Goal: Task Accomplishment & Management: Manage account settings

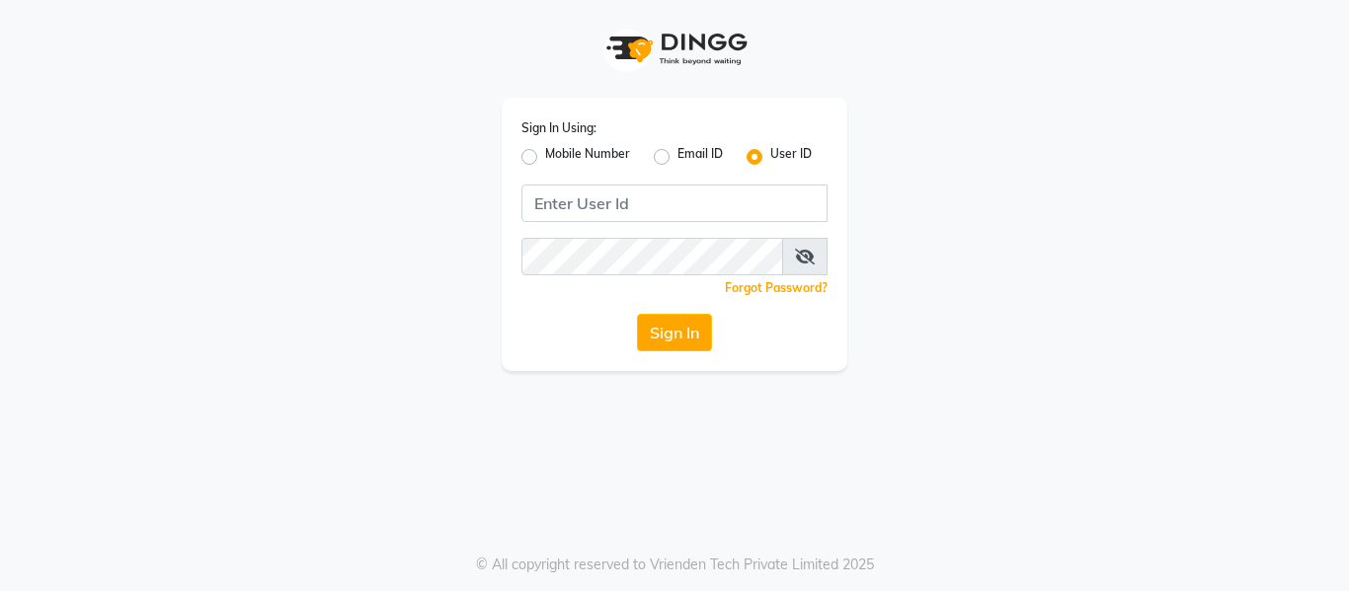
click at [599, 175] on div "Sign In Using: Mobile Number Email ID User ID Remember me Forgot Password? Sign…" at bounding box center [674, 234] width 346 height 273
click at [594, 185] on div "Sign In Using: Mobile Number Email ID User ID Remember me Forgot Password? Sign…" at bounding box center [674, 234] width 346 height 273
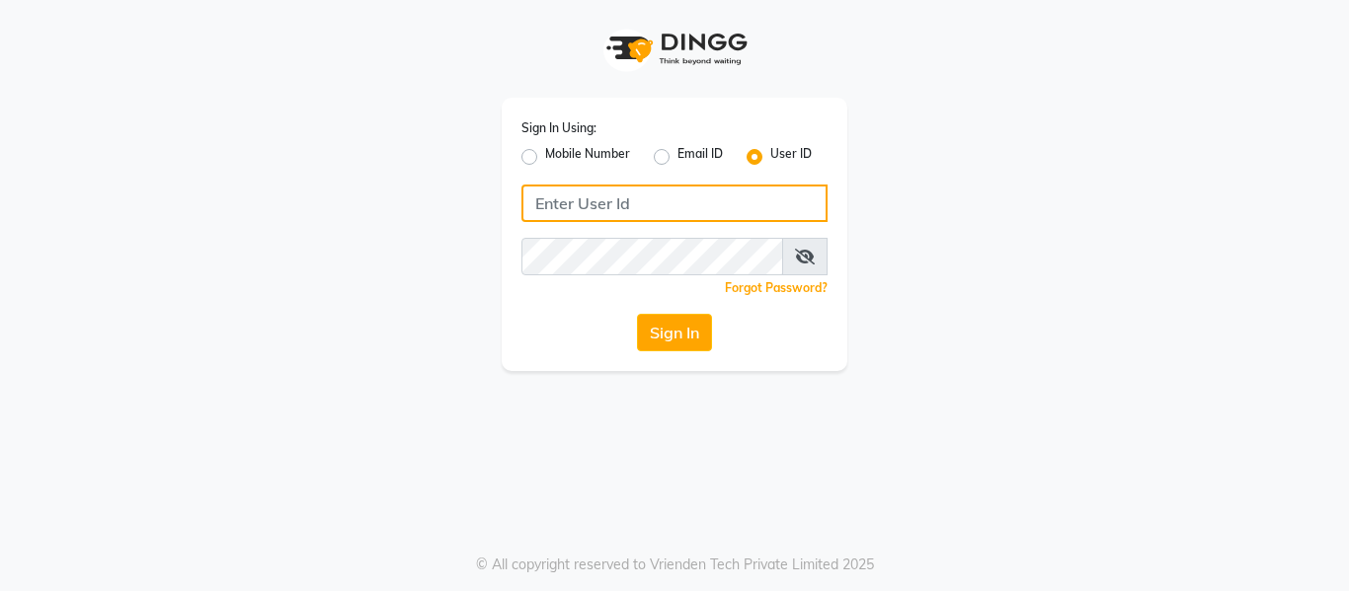
click at [634, 199] on input "Username" at bounding box center [674, 204] width 306 height 38
type input "s"
type input "Shellysalon"
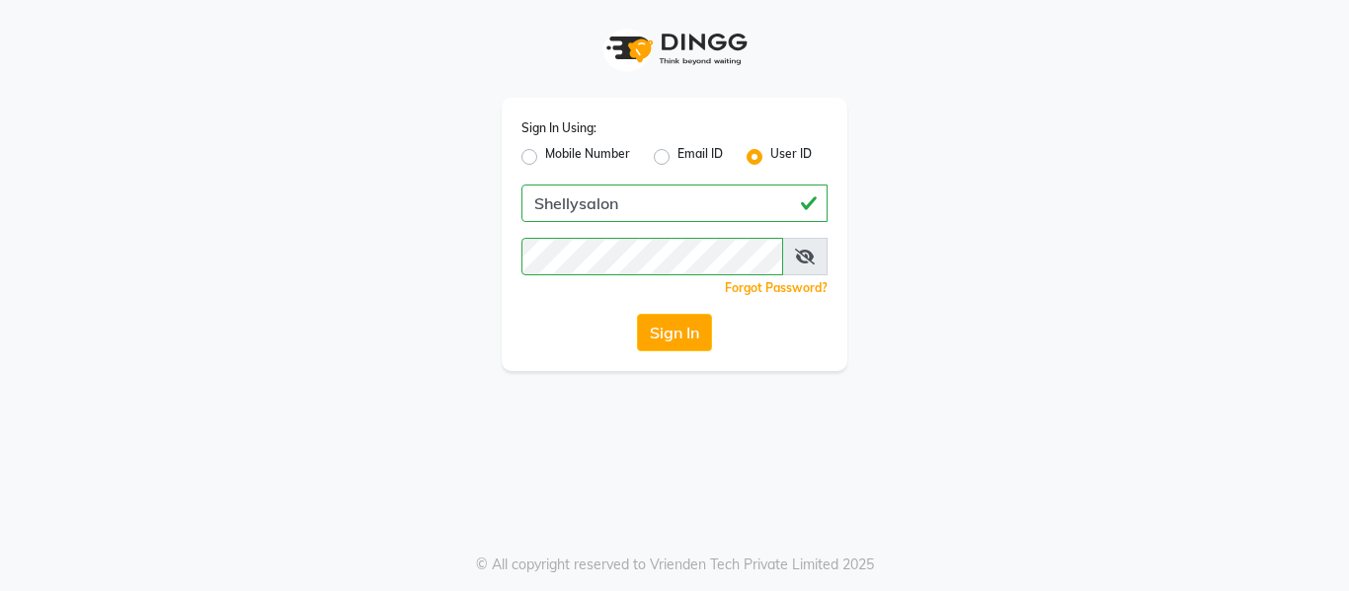
click at [798, 267] on span at bounding box center [804, 257] width 45 height 38
click at [806, 254] on icon at bounding box center [805, 257] width 20 height 16
click at [710, 351] on div "Sign In Using: Mobile Number Email ID User ID Shellysalon Remember me Forgot Pa…" at bounding box center [674, 234] width 346 height 273
drag, startPoint x: 710, startPoint y: 350, endPoint x: 689, endPoint y: 328, distance: 30.7
click at [710, 347] on button "Sign In" at bounding box center [674, 333] width 75 height 38
